Goal: Communication & Community: Answer question/provide support

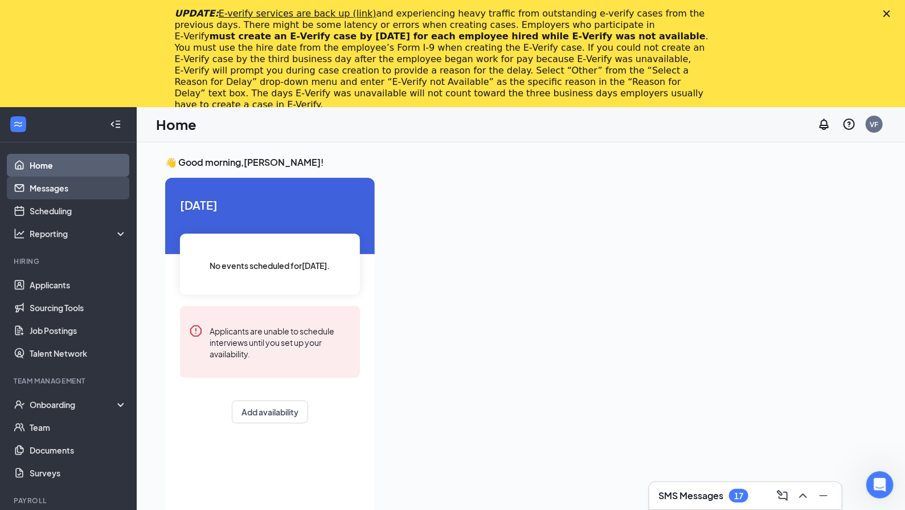
click at [72, 190] on link "Messages" at bounding box center [78, 188] width 97 height 23
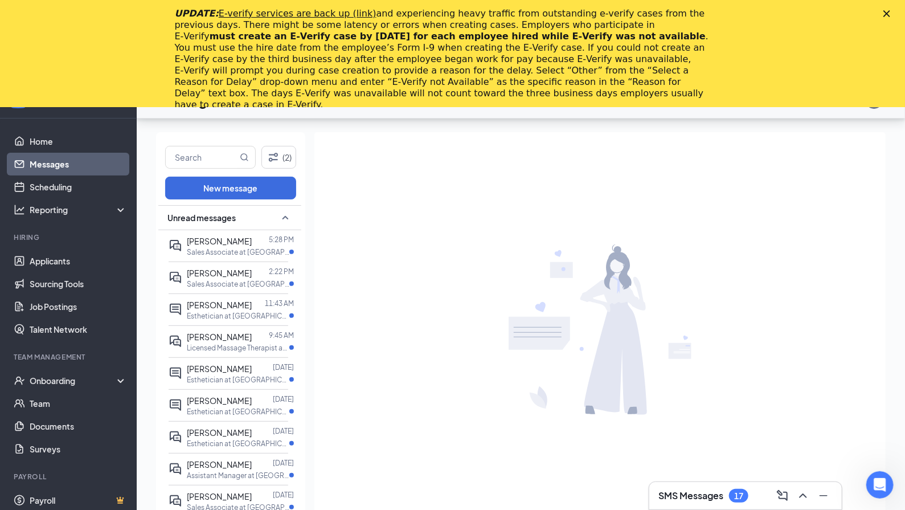
scroll to position [59, 0]
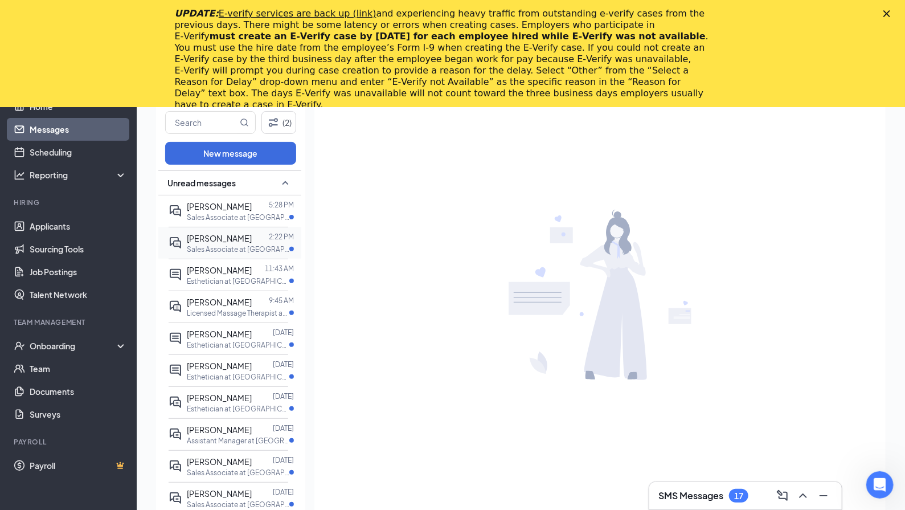
click at [241, 236] on span "[PERSON_NAME]" at bounding box center [219, 238] width 65 height 10
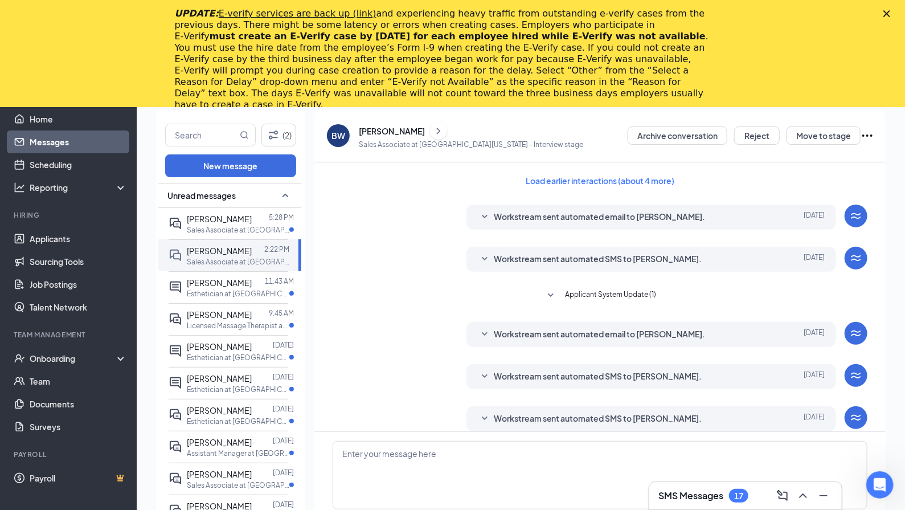
scroll to position [31, 0]
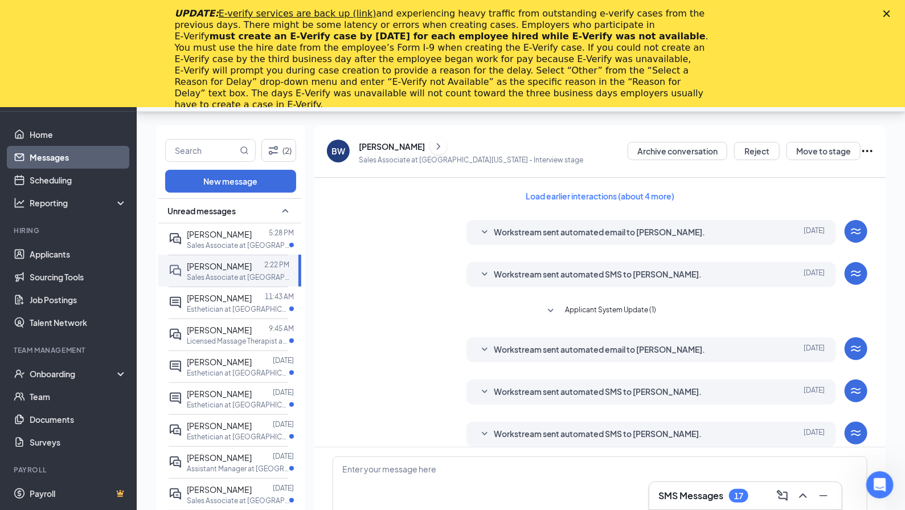
click at [444, 141] on icon "ChevronRight" at bounding box center [438, 147] width 11 height 14
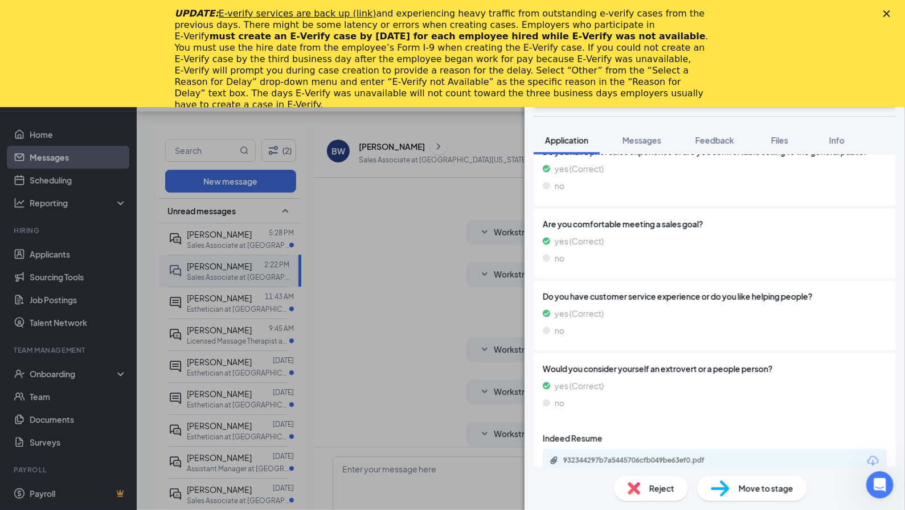
scroll to position [926, 0]
click at [619, 449] on div "932344297b7a5445706cfb049be63ef0.pdf" at bounding box center [715, 461] width 344 height 24
click at [621, 456] on div "932344297b7a5445706cfb049be63ef0.pdf" at bounding box center [642, 460] width 159 height 9
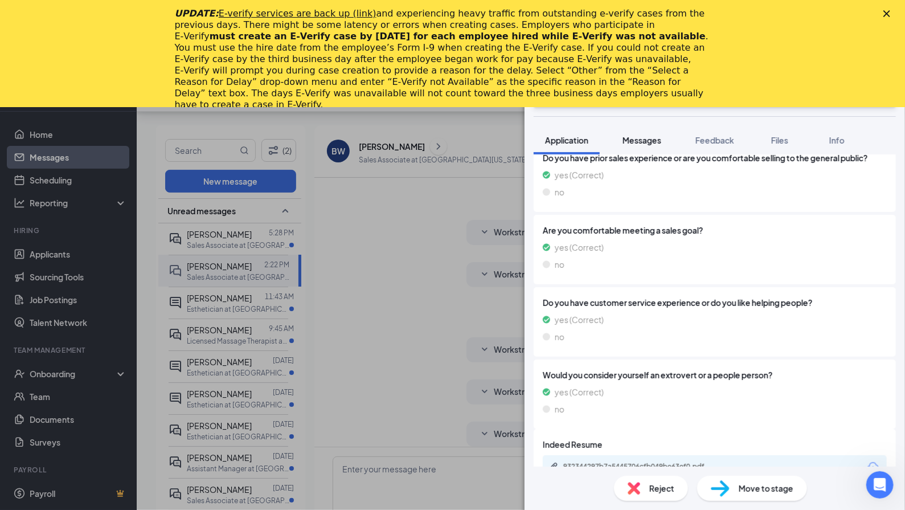
click at [639, 138] on span "Messages" at bounding box center [641, 140] width 39 height 10
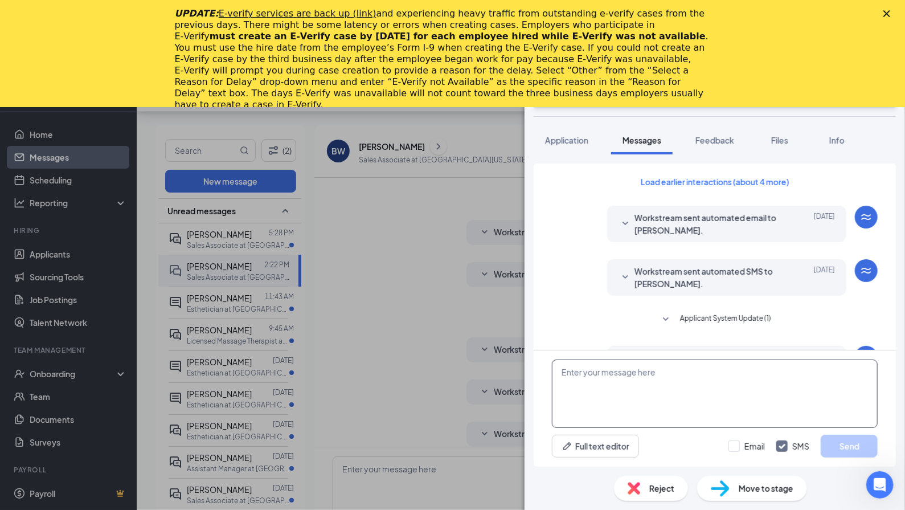
scroll to position [364, 0]
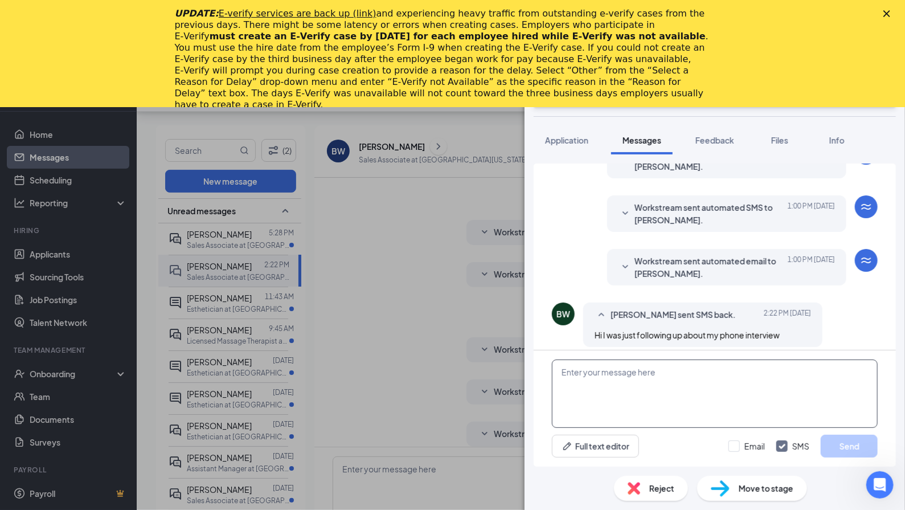
click at [598, 387] on textarea at bounding box center [715, 393] width 326 height 68
type textarea "Hello! Thank you for applying. Are you available this week for a phone intervie…"
click at [842, 442] on button "Send" at bounding box center [849, 445] width 57 height 23
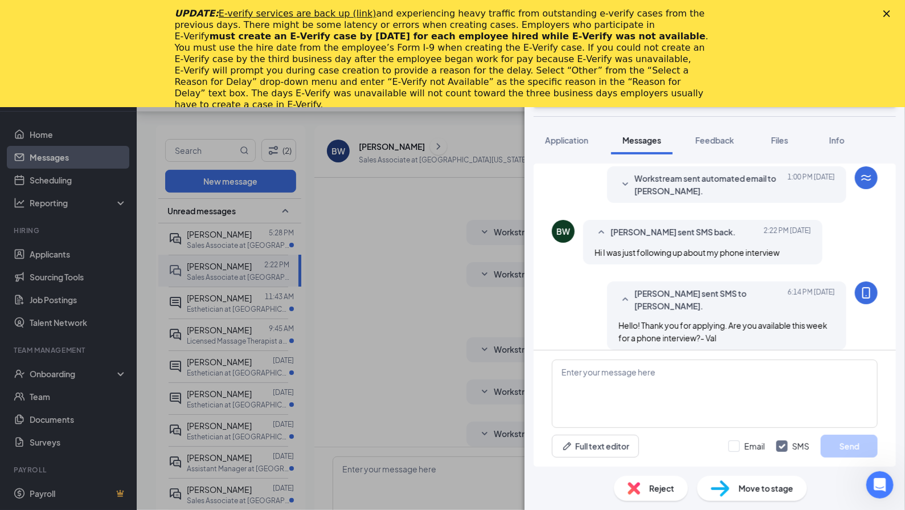
click at [368, 321] on div "BW [PERSON_NAME] Sales Associate at [GEOGRAPHIC_DATA][US_STATE] Add a tag Inter…" at bounding box center [452, 255] width 905 height 510
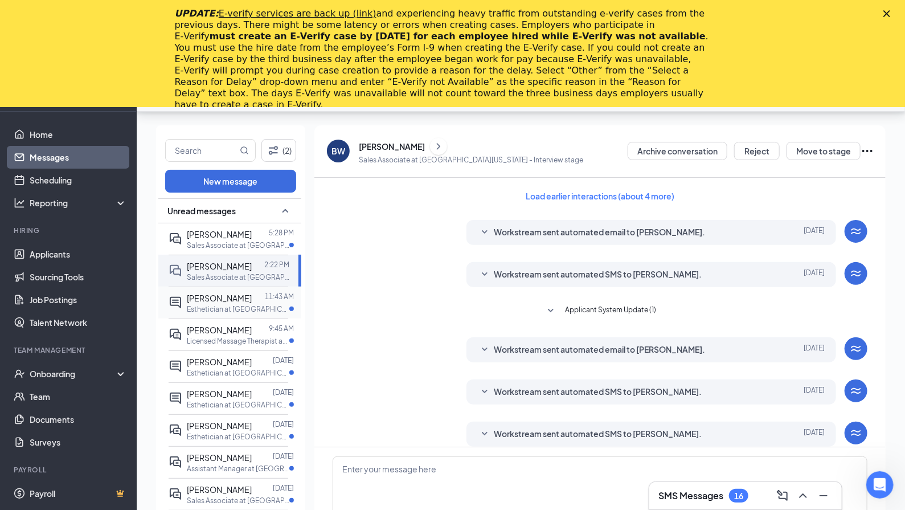
scroll to position [18, 0]
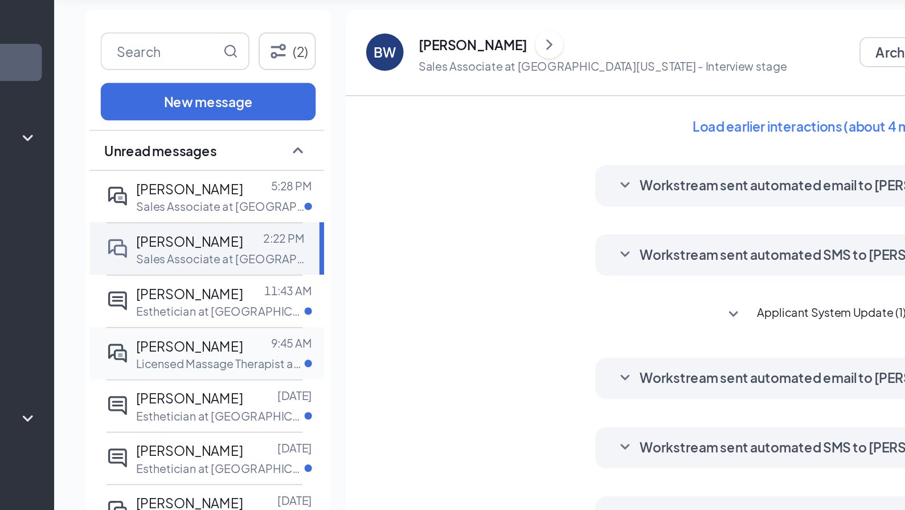
click at [252, 336] on div at bounding box center [260, 342] width 17 height 13
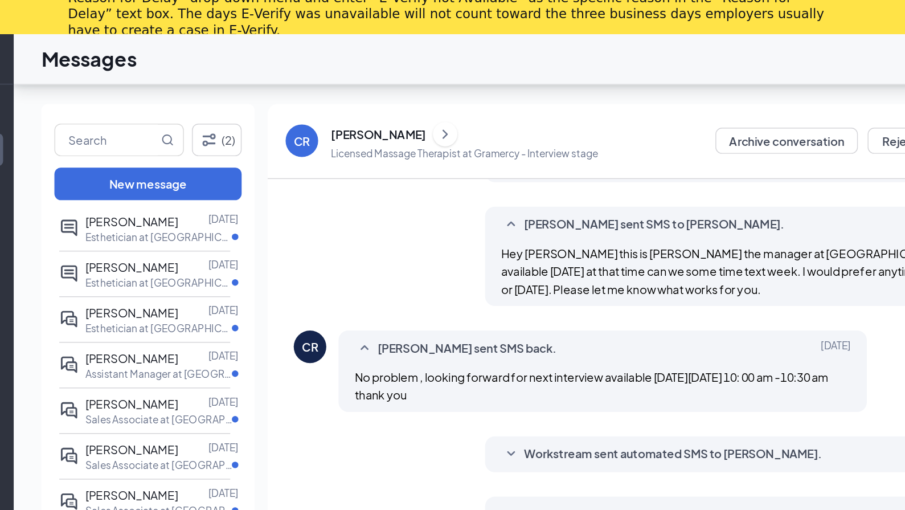
scroll to position [156, 0]
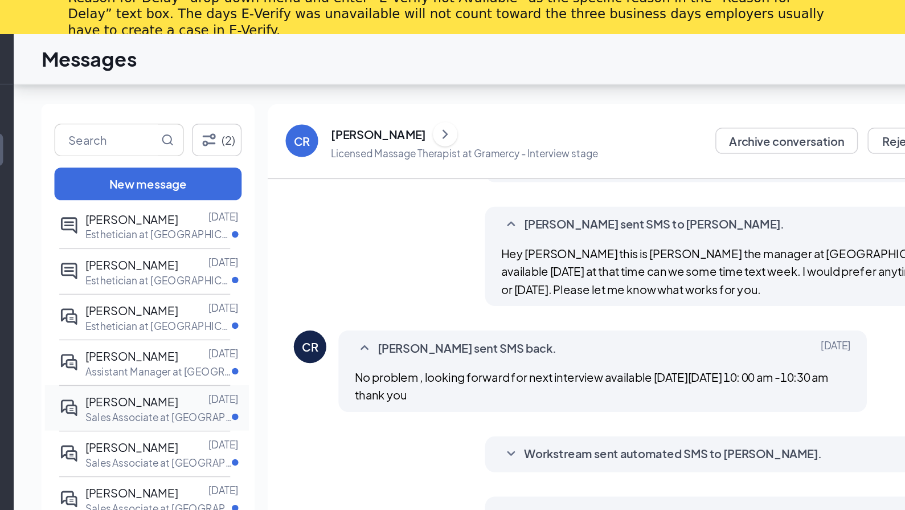
click at [252, 358] on div at bounding box center [262, 364] width 21 height 13
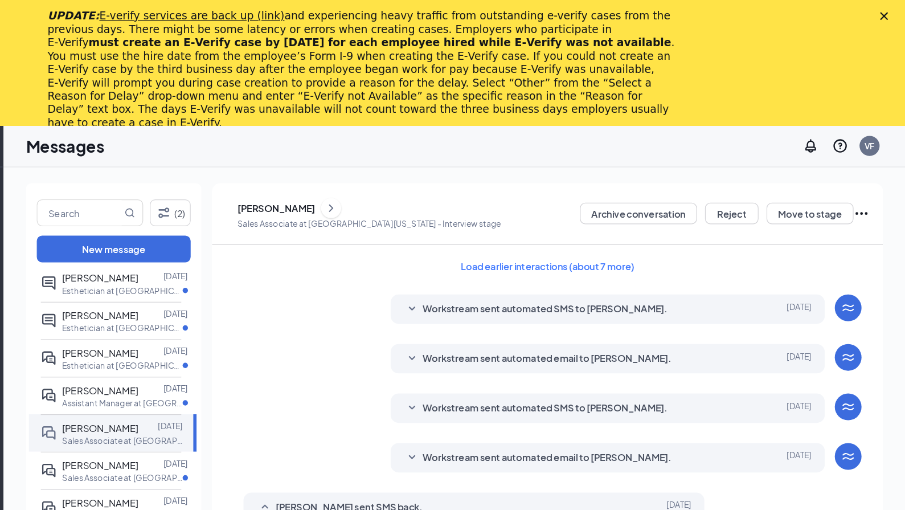
click at [336, 175] on div "[PERSON_NAME]" at bounding box center [448, 177] width 224 height 17
click at [414, 175] on icon "ChevronRight" at bounding box center [415, 177] width 3 height 6
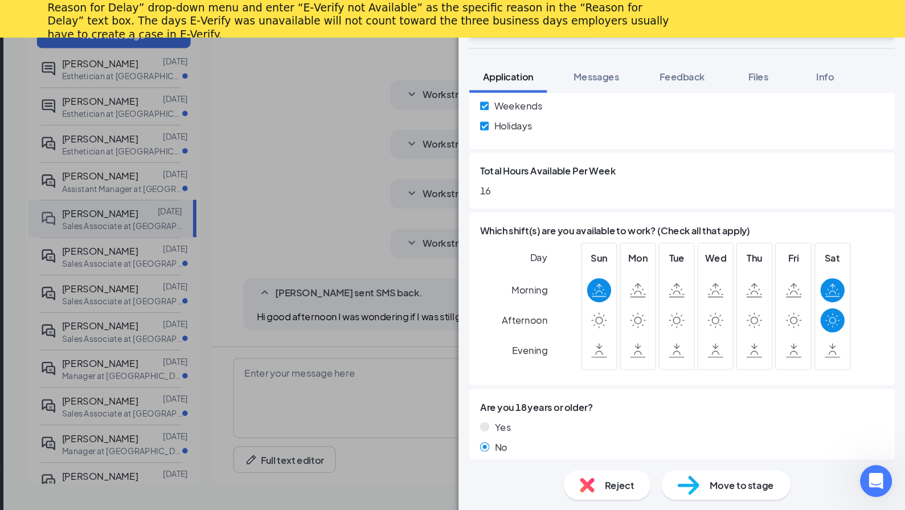
scroll to position [513, 0]
click at [614, 475] on div "Reject" at bounding box center [651, 487] width 74 height 25
click at [175, 321] on div "IO [PERSON_NAME] Sales Associate at [GEOGRAPHIC_DATA][US_STATE] Add a tag Inter…" at bounding box center [452, 255] width 905 height 510
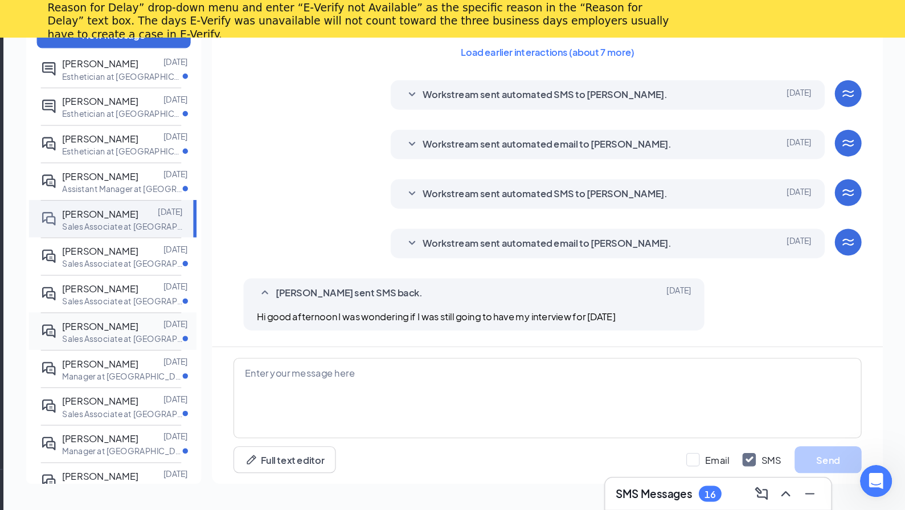
click at [187, 347] on span "[PERSON_NAME]" at bounding box center [219, 352] width 65 height 10
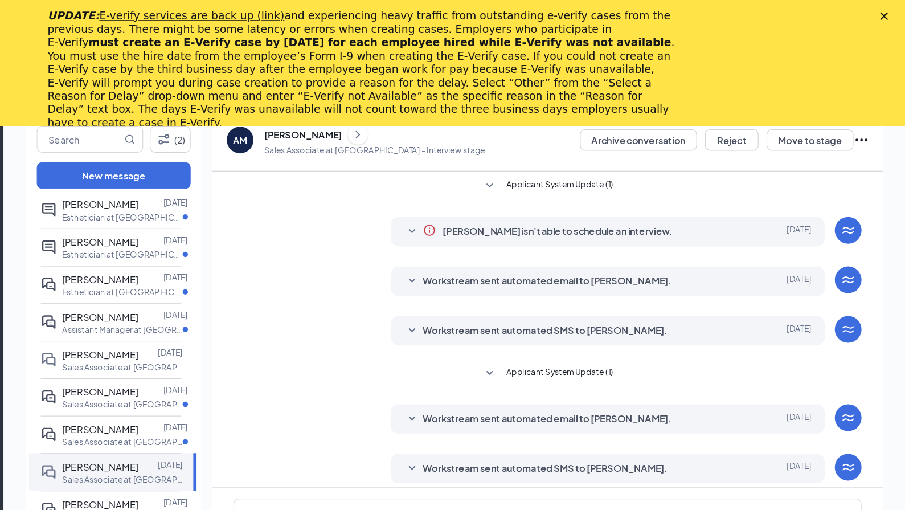
scroll to position [9, 0]
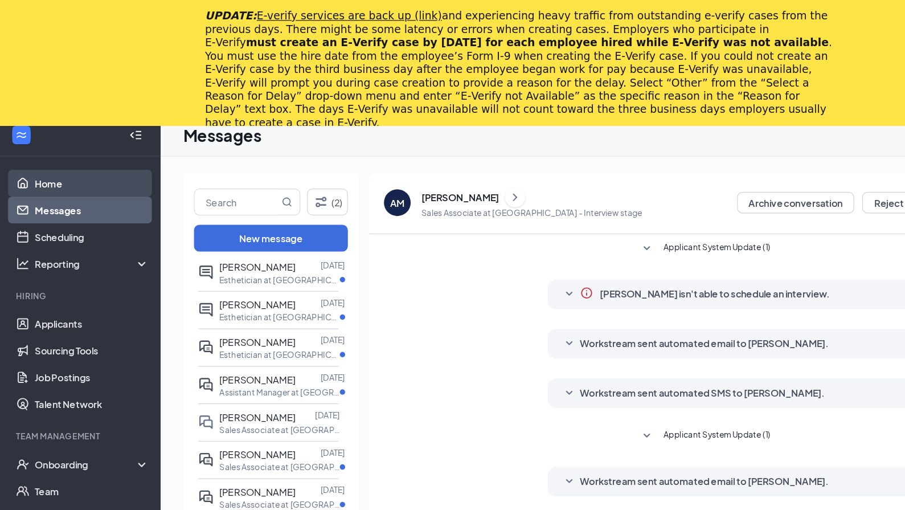
click at [68, 161] on link "Home" at bounding box center [78, 156] width 97 height 23
